Goal: Task Accomplishment & Management: Use online tool/utility

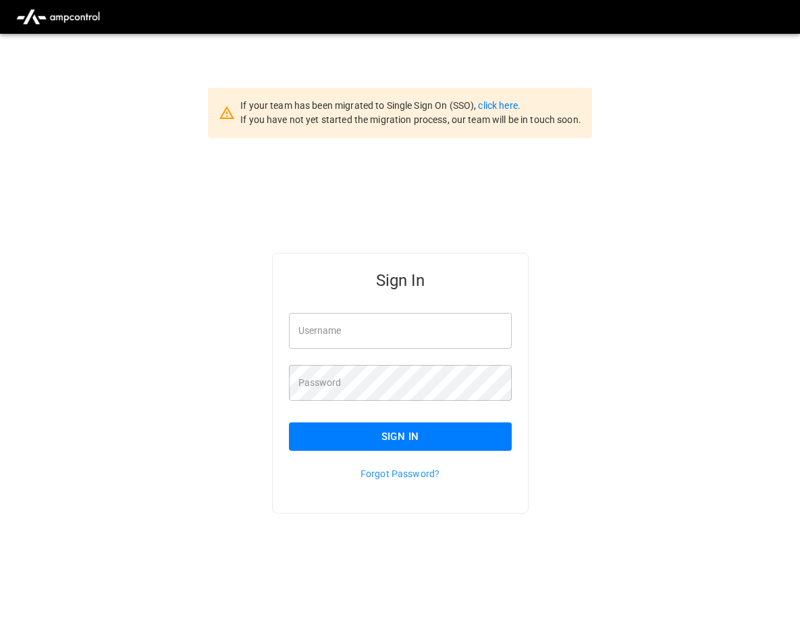
type input "**********"
click at [398, 437] on button "Sign In" at bounding box center [400, 436] width 223 height 28
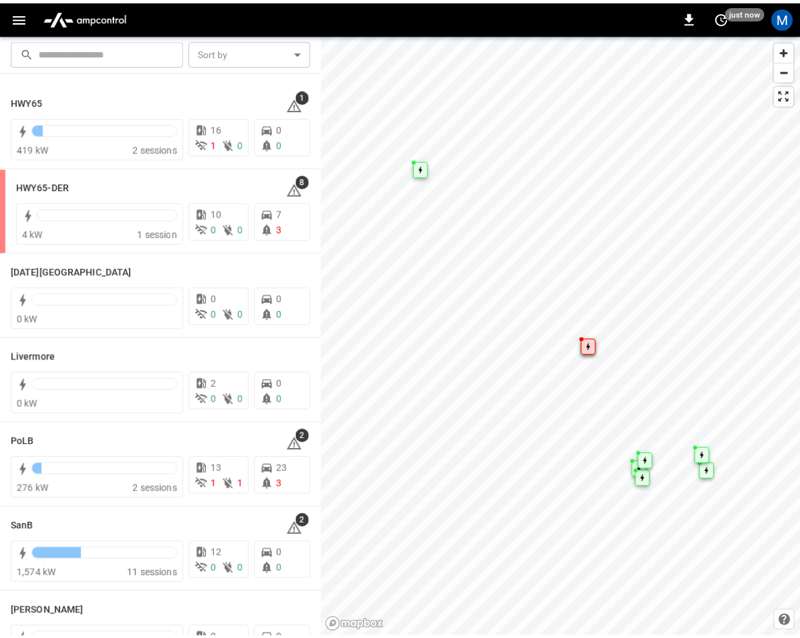
scroll to position [240, 0]
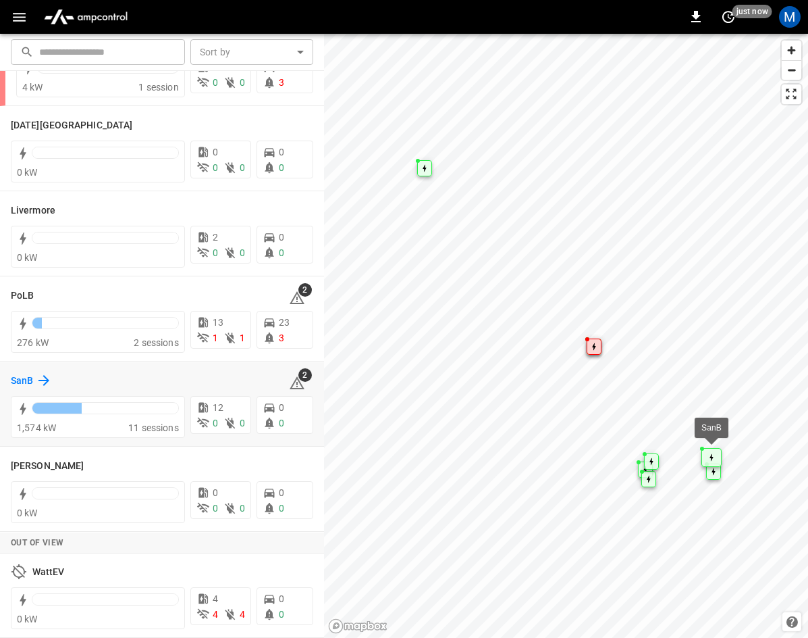
click at [43, 376] on icon at bounding box center [44, 380] width 16 height 16
